Goal: Register for event/course

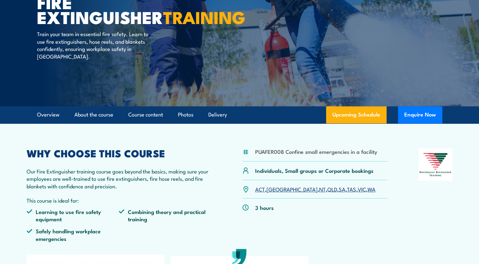
scroll to position [82, 0]
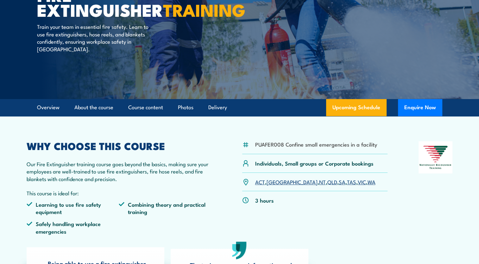
click at [358, 184] on link "VIC" at bounding box center [362, 182] width 8 height 8
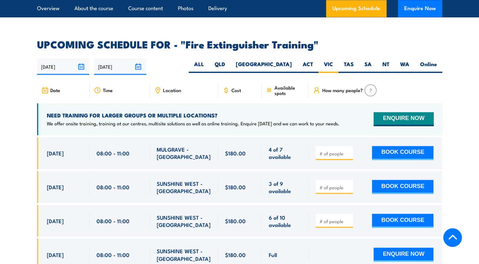
scroll to position [1063, 0]
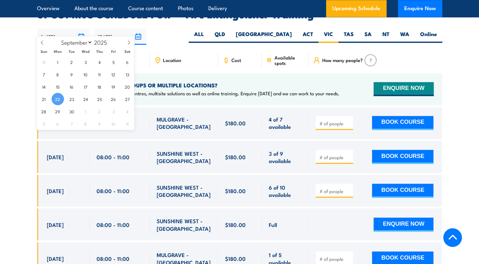
click at [80, 29] on input "[DATE]" at bounding box center [63, 37] width 52 height 16
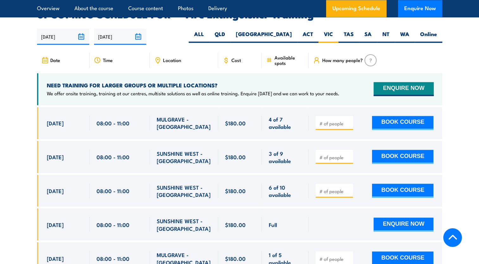
click at [192, 31] on div "[DATE] [DATE]" at bounding box center [239, 37] width 405 height 16
